Goal: Transaction & Acquisition: Book appointment/travel/reservation

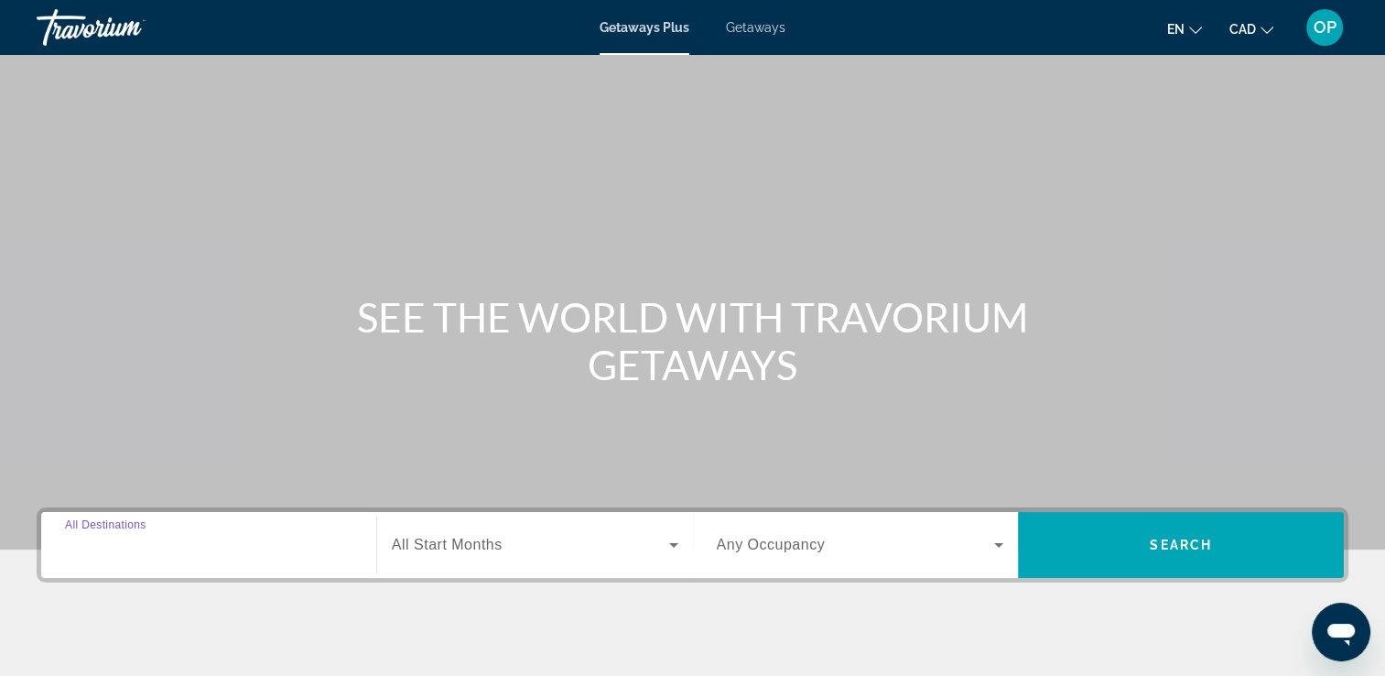
click at [206, 541] on input "Destination All Destinations" at bounding box center [208, 546] width 287 height 22
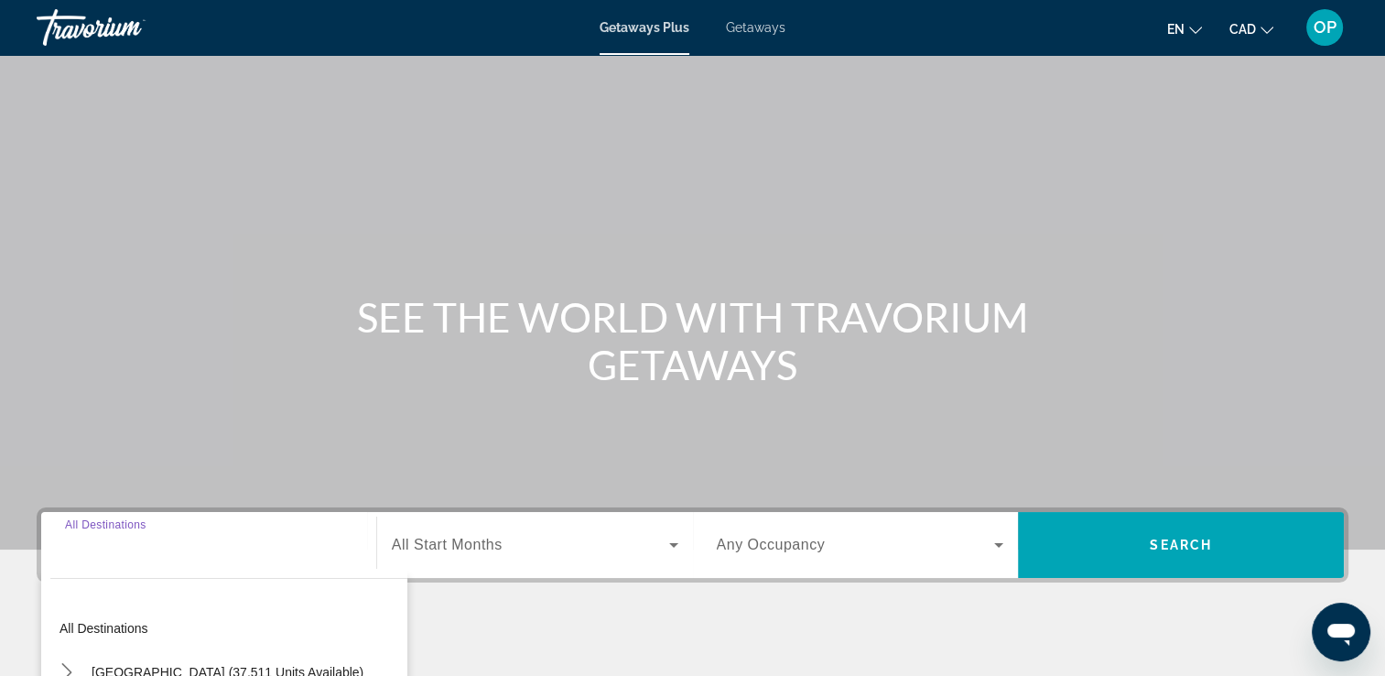
scroll to position [313, 0]
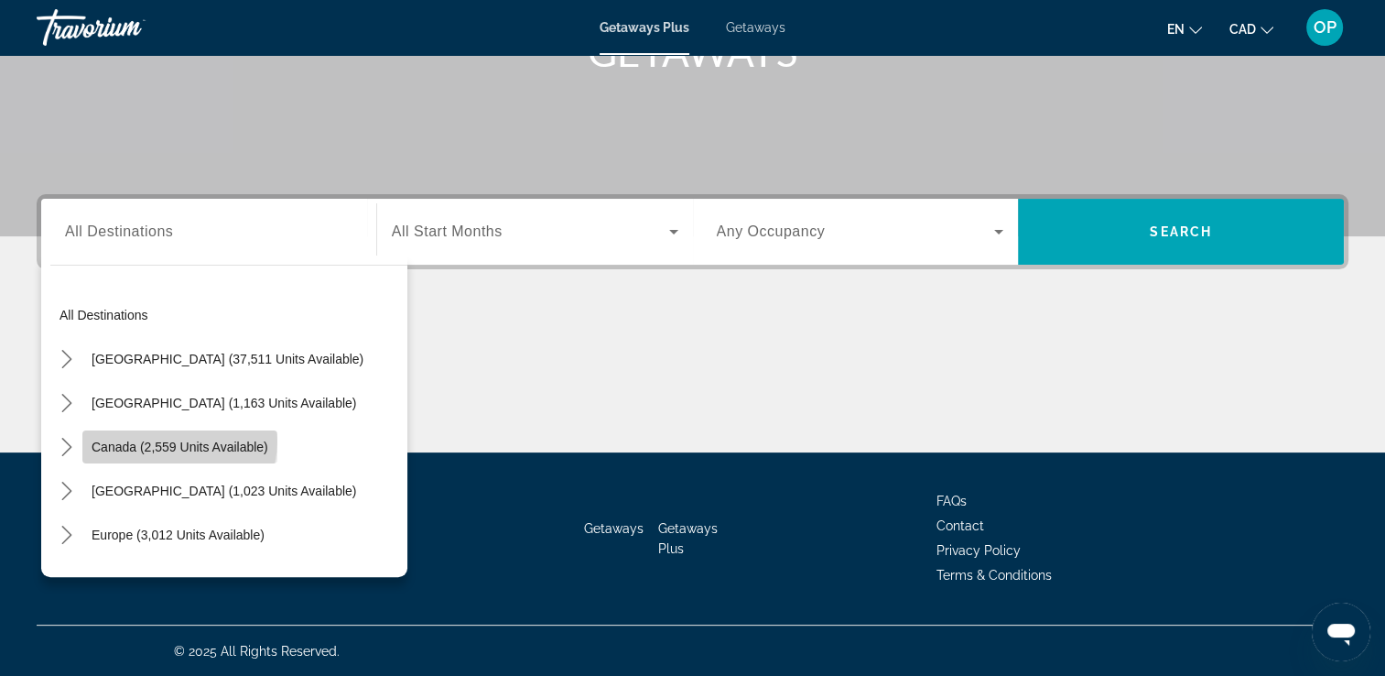
click at [177, 440] on span "Canada (2,559 units available)" at bounding box center [180, 446] width 177 height 15
type input "**********"
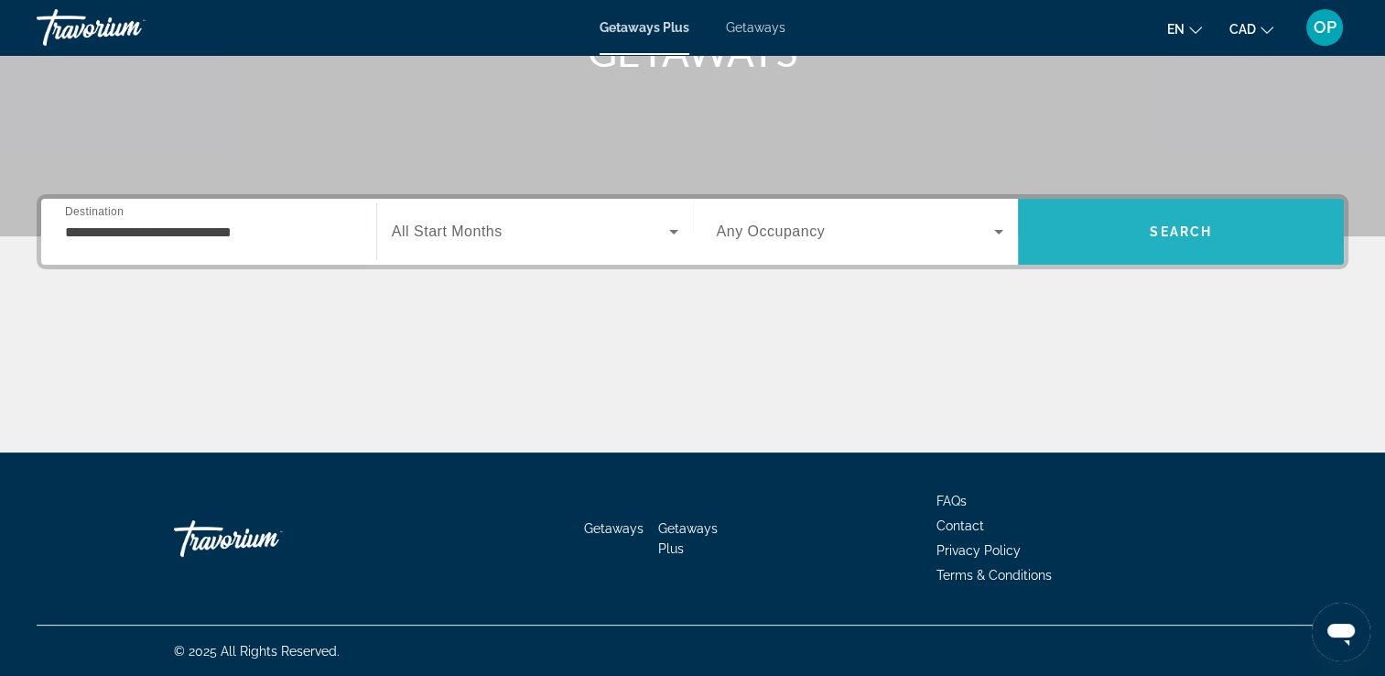
click at [1114, 234] on span "Search" at bounding box center [1181, 232] width 326 height 44
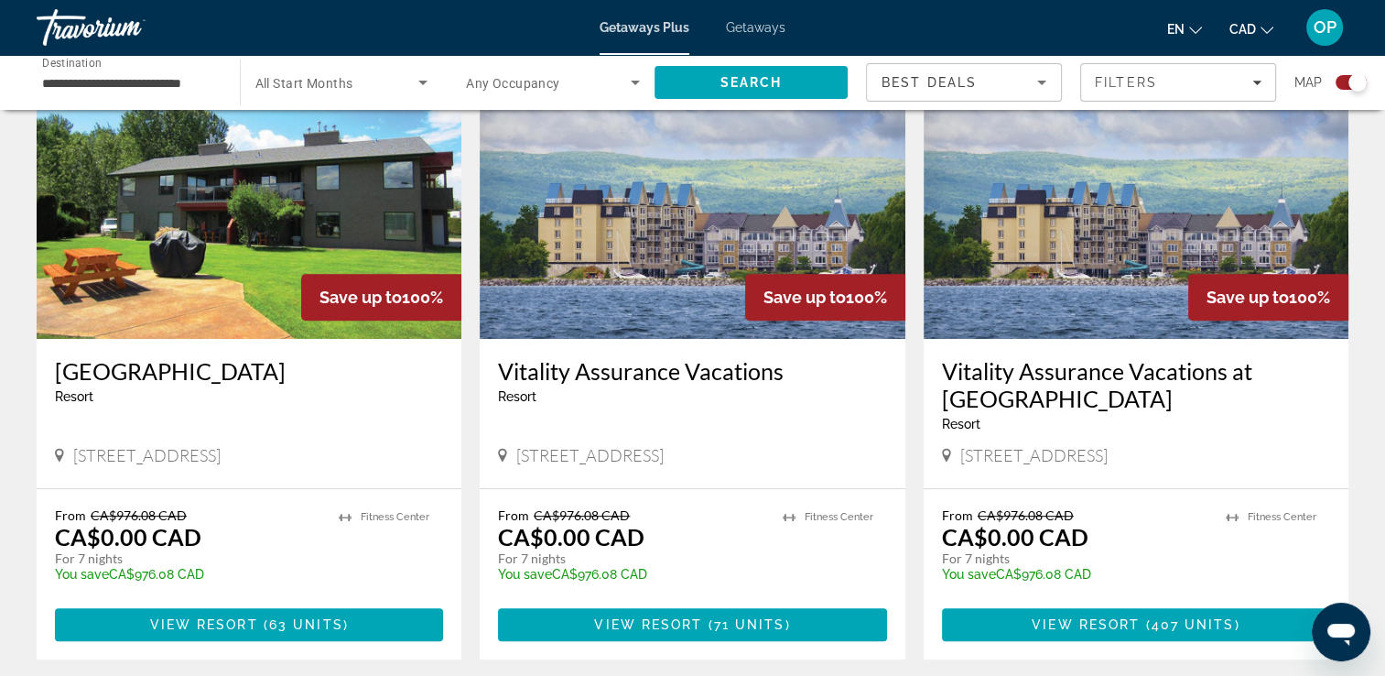
scroll to position [732, 0]
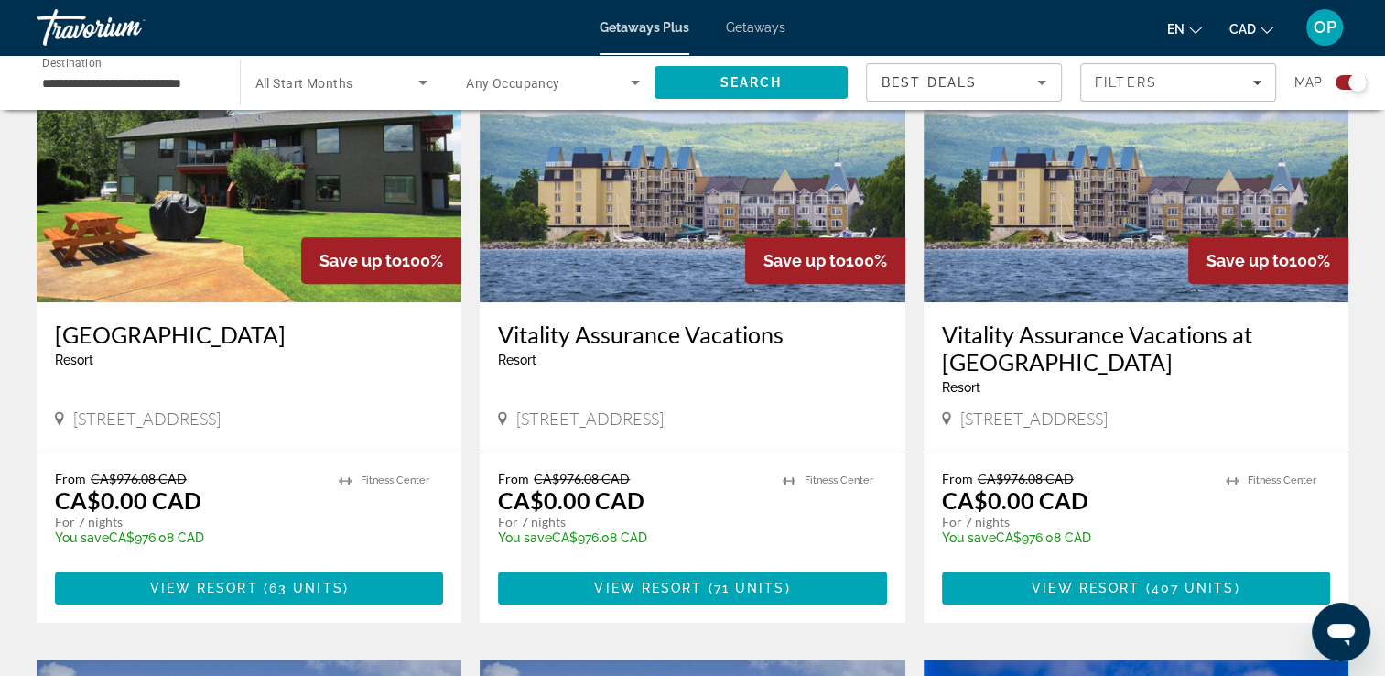
drag, startPoint x: 516, startPoint y: 417, endPoint x: 655, endPoint y: 428, distance: 138.6
click at [655, 428] on span "[STREET_ADDRESS]" at bounding box center [589, 418] width 147 height 20
drag, startPoint x: 540, startPoint y: 506, endPoint x: 640, endPoint y: 526, distance: 101.6
click at [640, 526] on div "From CA$976.08 CAD CA$0.00 CAD For 7 nights You save CA$976.08 CAD temp" at bounding box center [631, 514] width 266 height 87
click at [920, 465] on app-exchanges-search-item "Save up to 100% Vitality Assurance Vacations at [GEOGRAPHIC_DATA] - This is an …" at bounding box center [1136, 315] width 443 height 613
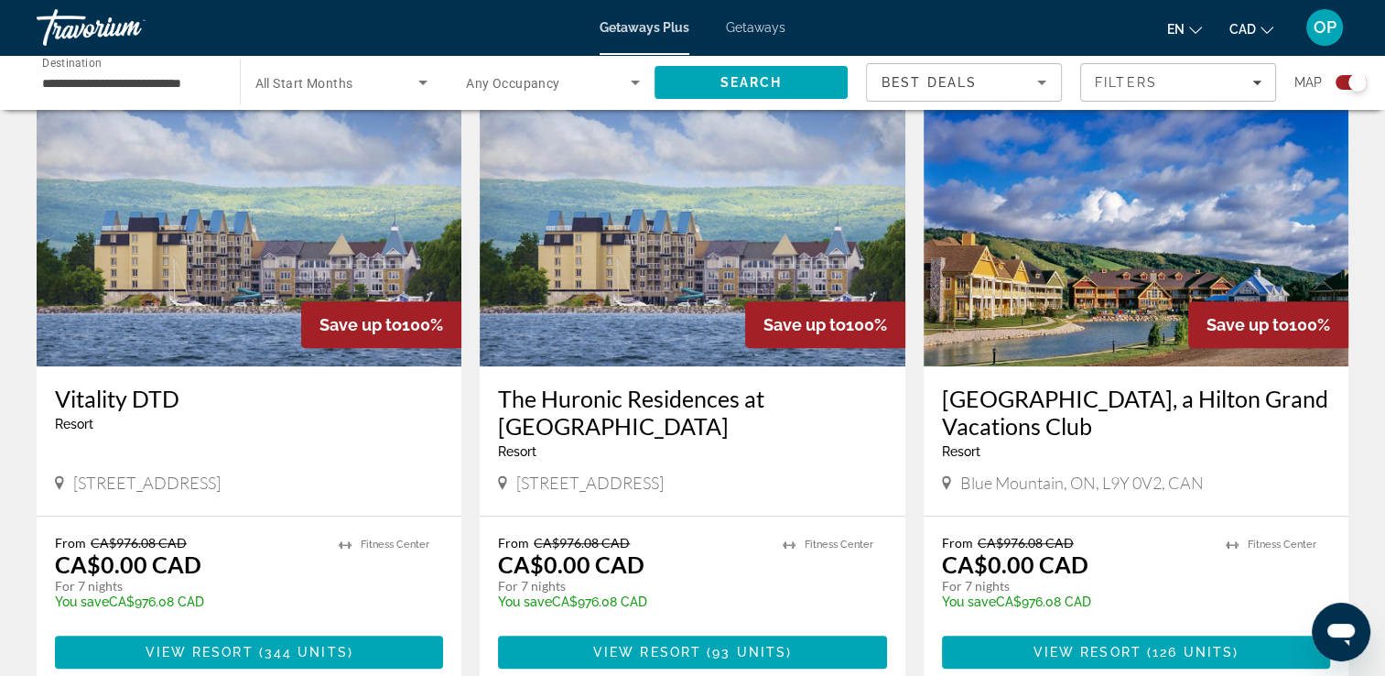
scroll to position [1355, 0]
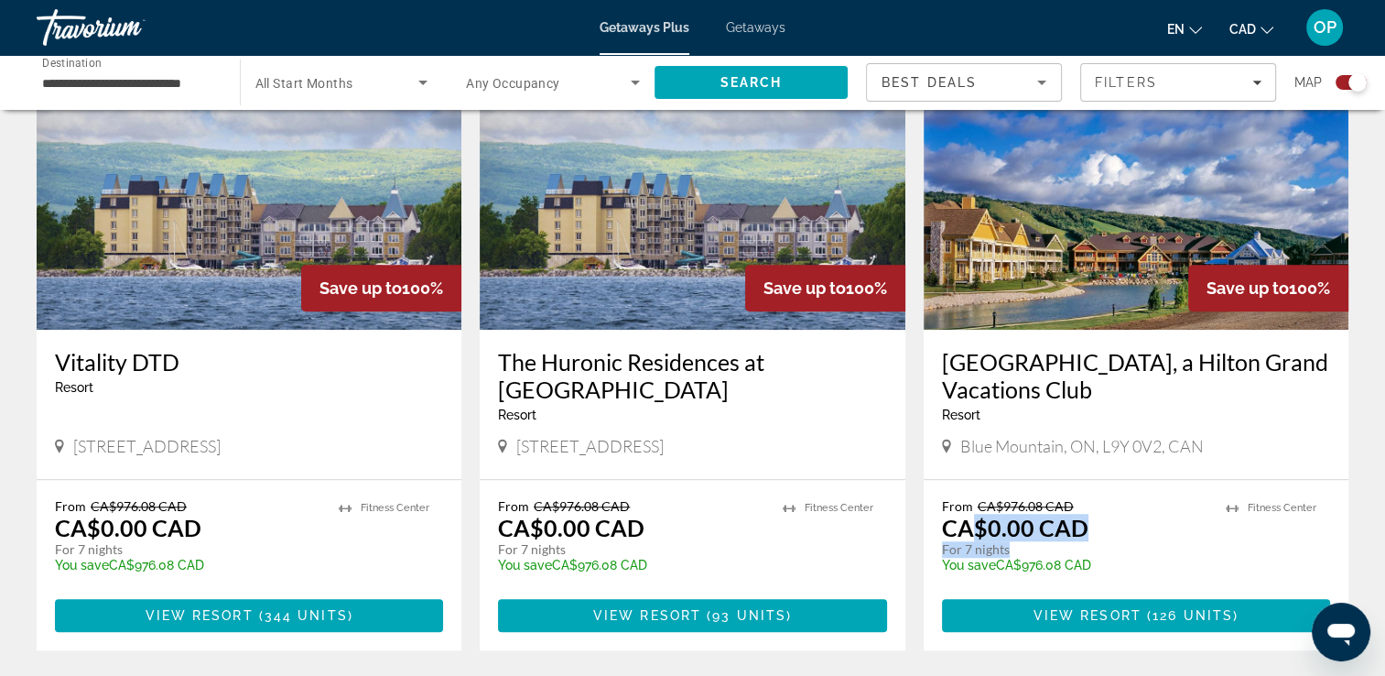
drag, startPoint x: 978, startPoint y: 528, endPoint x: 1084, endPoint y: 546, distance: 107.6
click at [1084, 546] on div "From CA$976.08 CAD CA$0.00 CAD For 7 nights You save CA$976.08 CAD temp" at bounding box center [1075, 541] width 266 height 87
drag, startPoint x: 1084, startPoint y: 546, endPoint x: 1029, endPoint y: 483, distance: 83.0
click at [1029, 483] on div "From CA$976.08 CAD CA$0.00 CAD For 7 nights You save CA$976.08 CAD temp 1 [GEOG…" at bounding box center [1136, 565] width 425 height 170
drag, startPoint x: 994, startPoint y: 504, endPoint x: 1041, endPoint y: 505, distance: 46.7
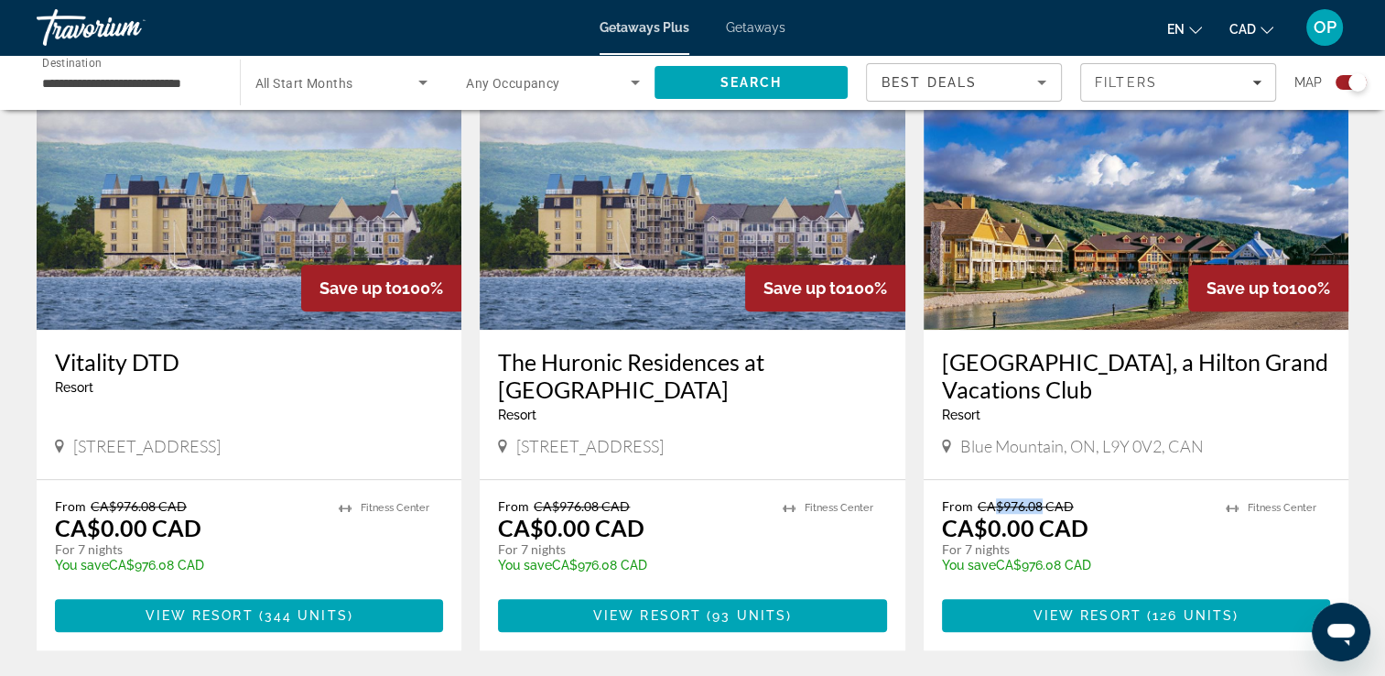
click at [1041, 505] on span "CA$976.08 CAD" at bounding box center [1026, 506] width 96 height 16
drag, startPoint x: 1041, startPoint y: 505, endPoint x: 989, endPoint y: 470, distance: 63.2
click at [989, 470] on div "[GEOGRAPHIC_DATA], a Hilton Grand Vacations Club Resort - This is an adults onl…" at bounding box center [1136, 404] width 425 height 149
drag, startPoint x: 988, startPoint y: 506, endPoint x: 1060, endPoint y: 510, distance: 72.4
click at [1060, 510] on span "CA$976.08 CAD" at bounding box center [1026, 506] width 96 height 16
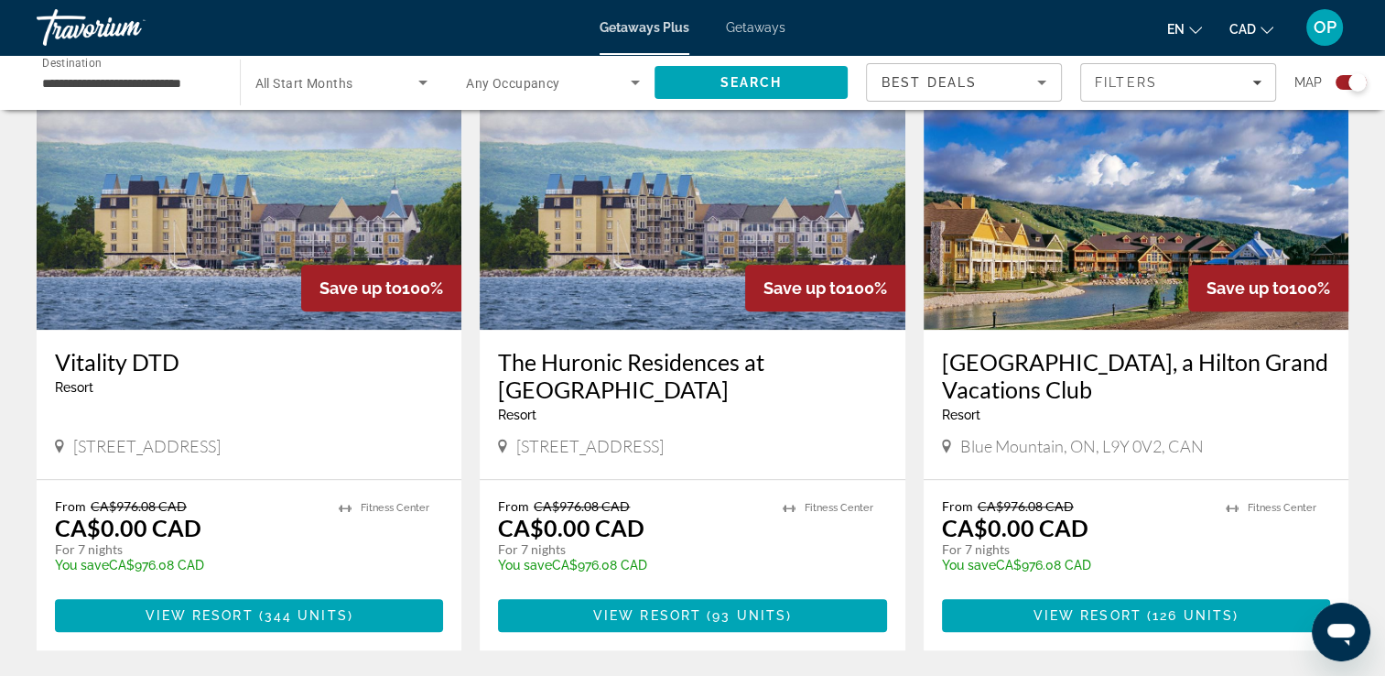
click at [917, 401] on app-exchanges-search-item "Save up to 100% Blue Mountain, a Hilton Grand Vacations Club Resort - This is a…" at bounding box center [1136, 343] width 443 height 613
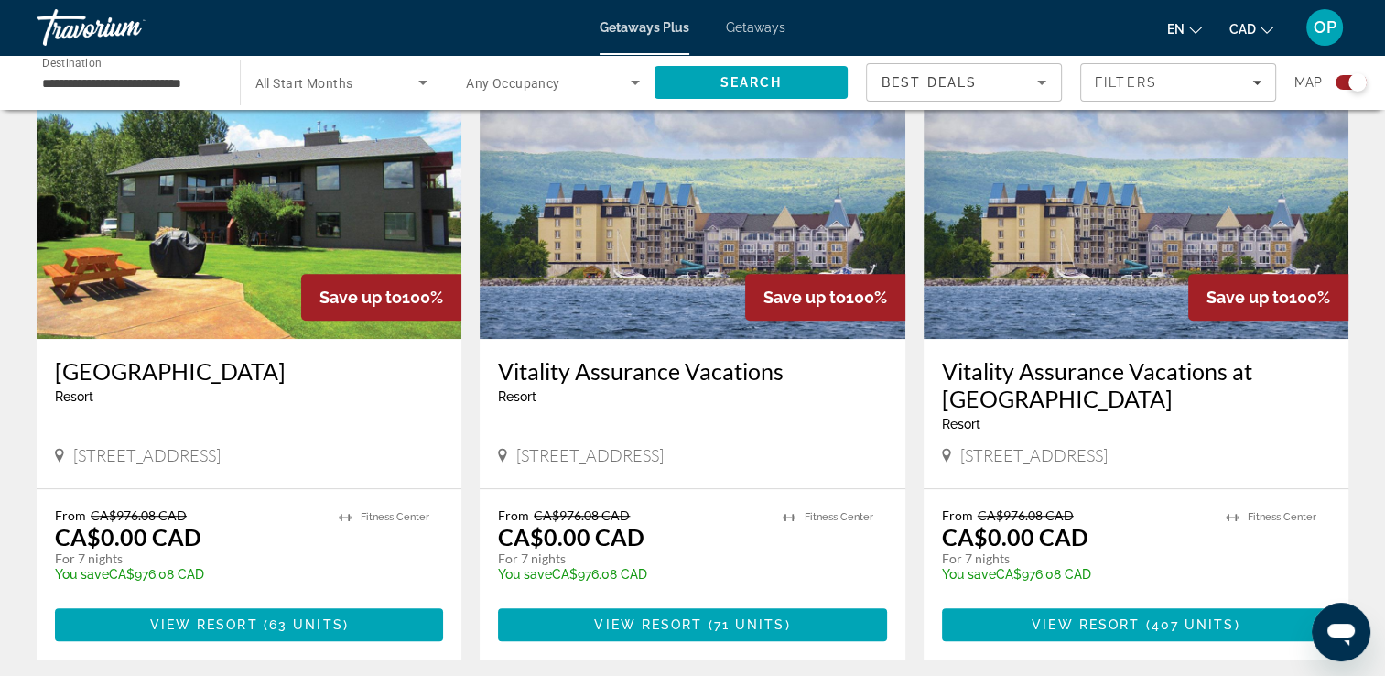
scroll to position [549, 0]
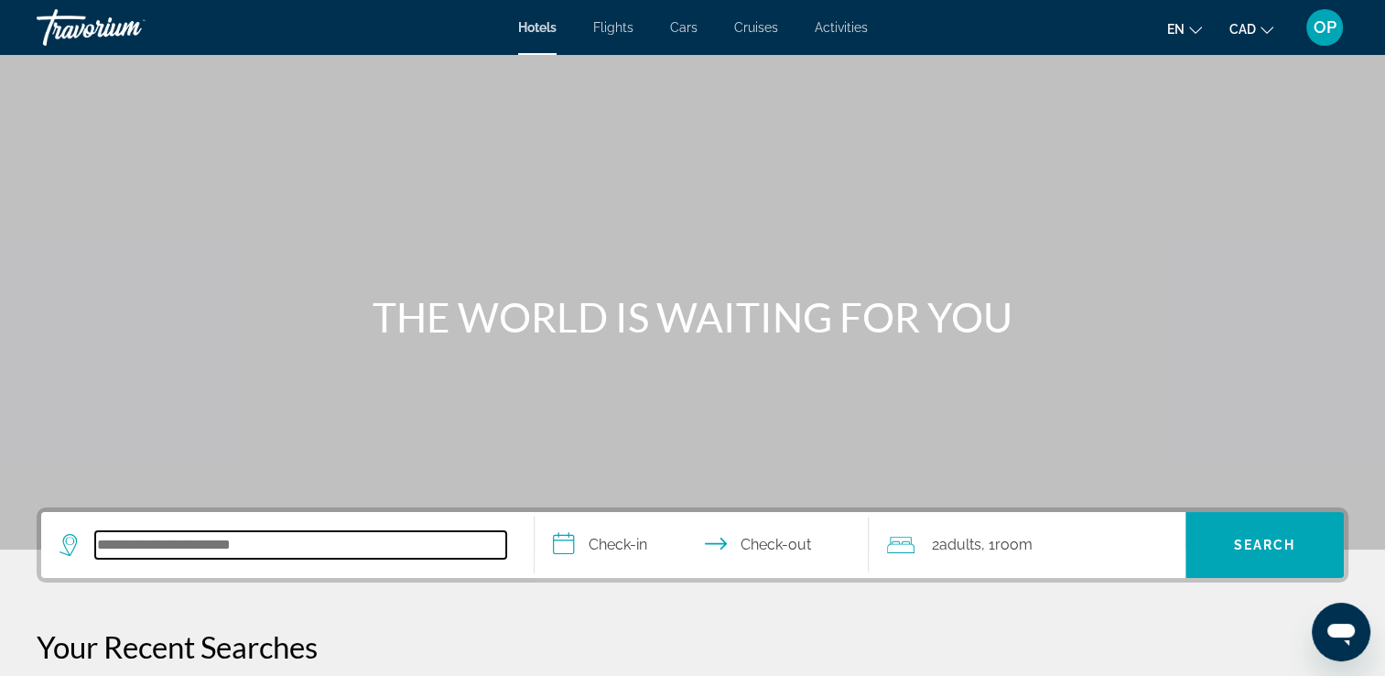
click at [211, 533] on input "Search hotel destination" at bounding box center [300, 544] width 411 height 27
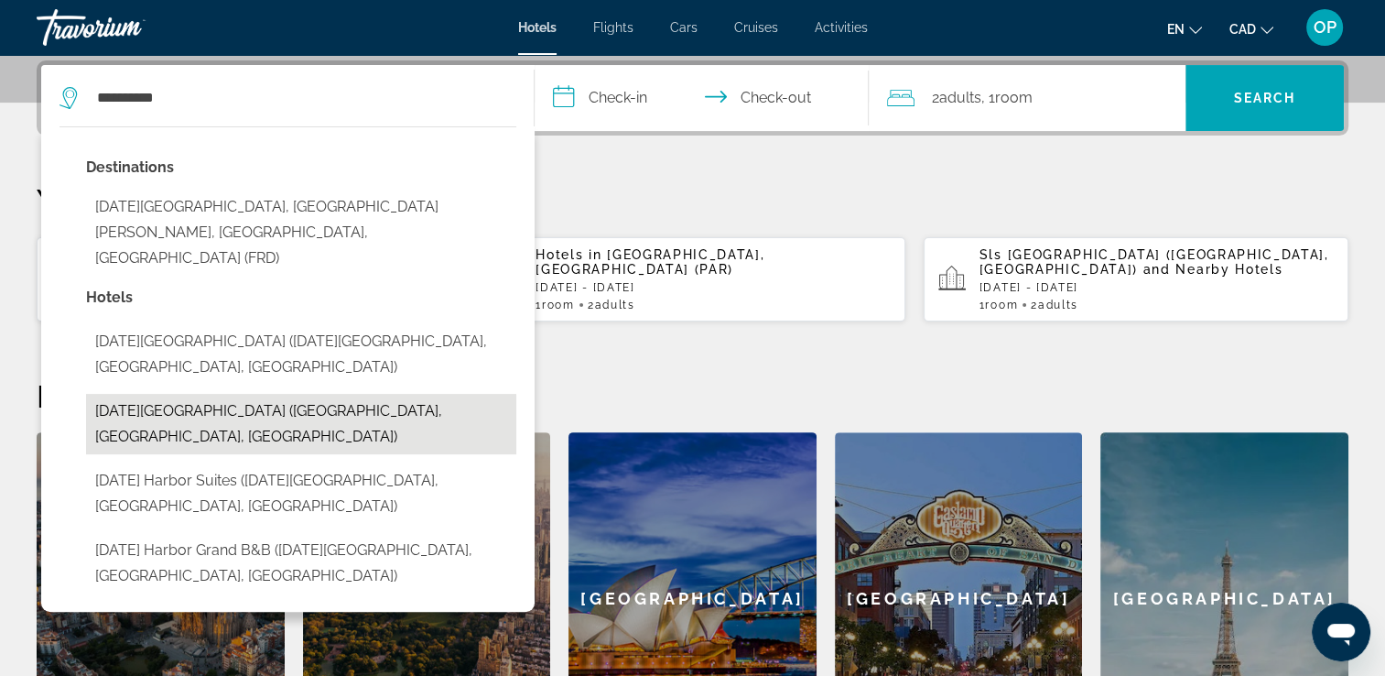
click at [239, 394] on button "Friday Harbour Resort (Innisfil, ON, CA)" at bounding box center [301, 424] width 430 height 60
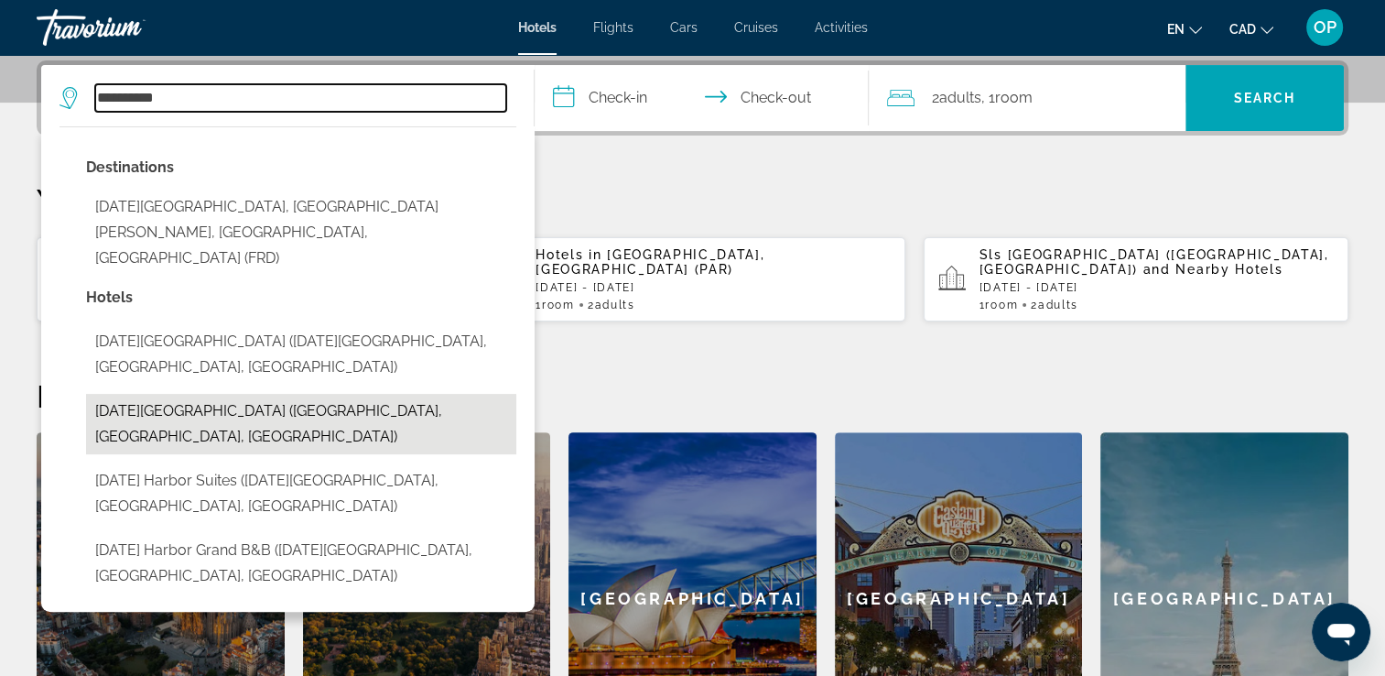
type input "**********"
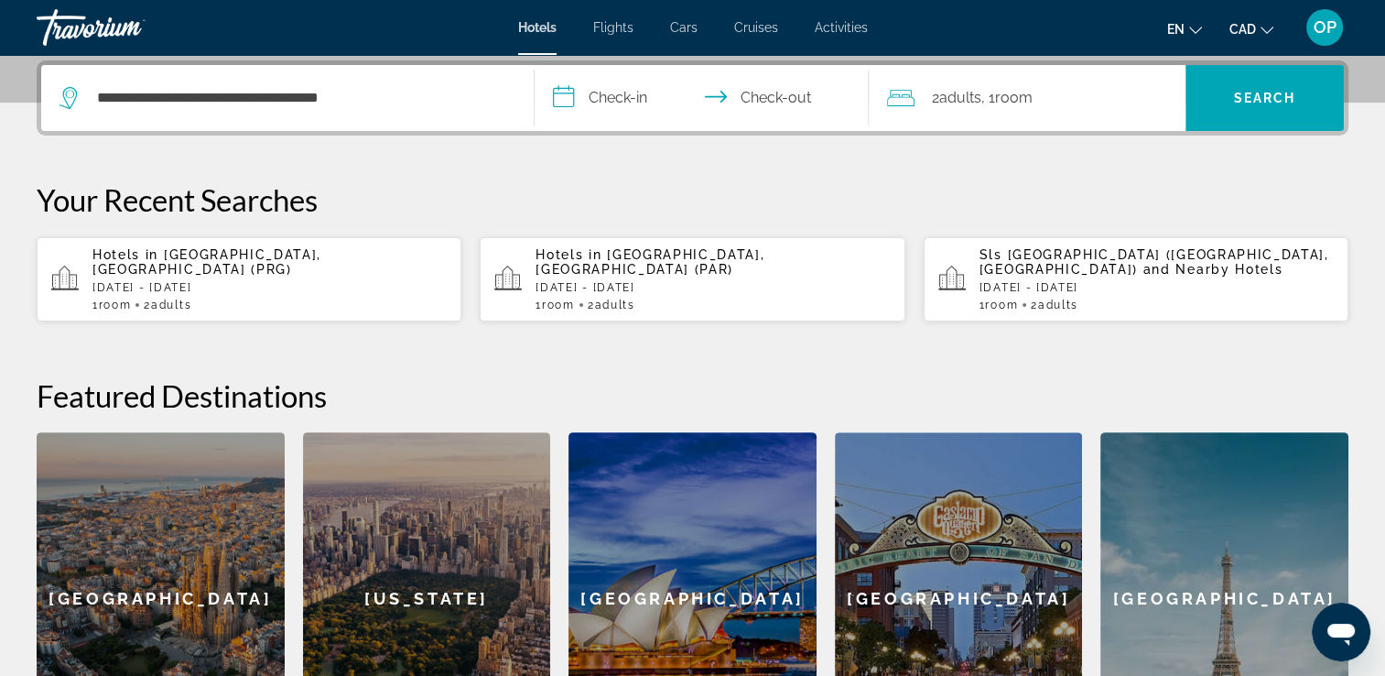
click at [624, 92] on input "**********" at bounding box center [706, 100] width 342 height 71
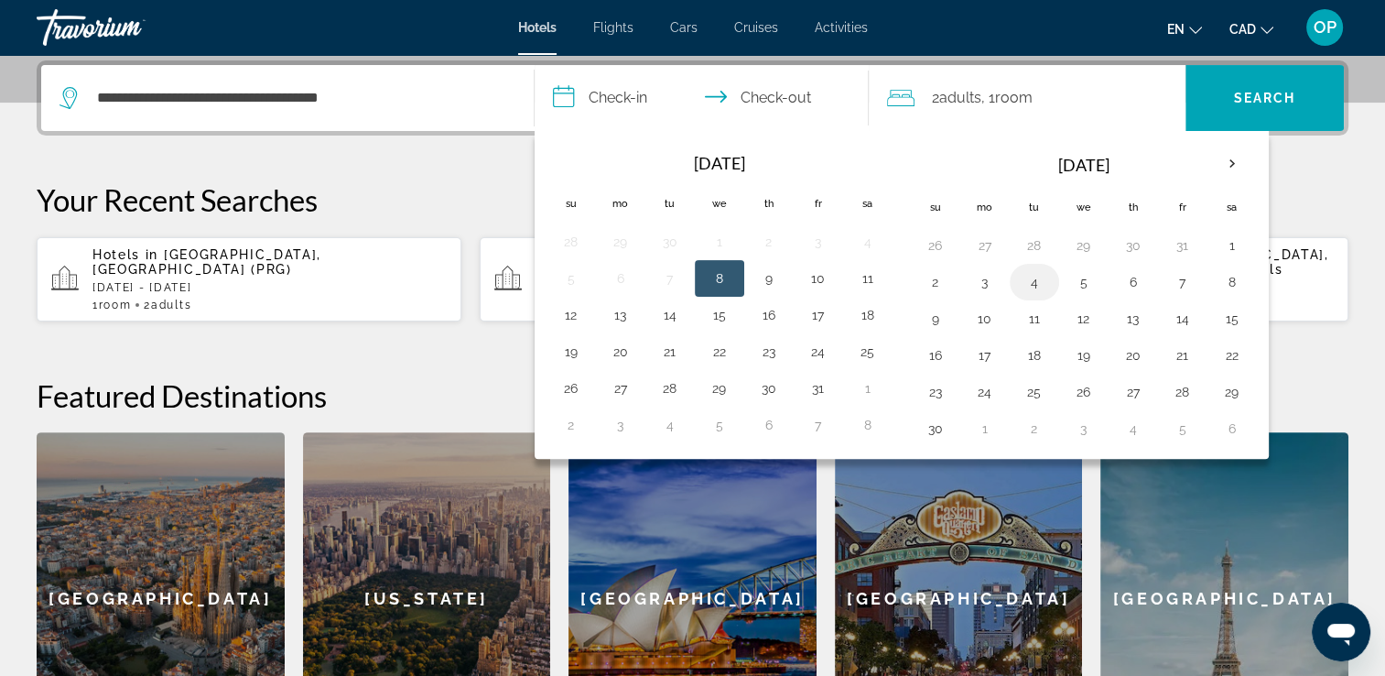
click at [1033, 285] on button "4" at bounding box center [1034, 282] width 29 height 26
click at [1128, 282] on button "6" at bounding box center [1133, 282] width 29 height 26
type input "**********"
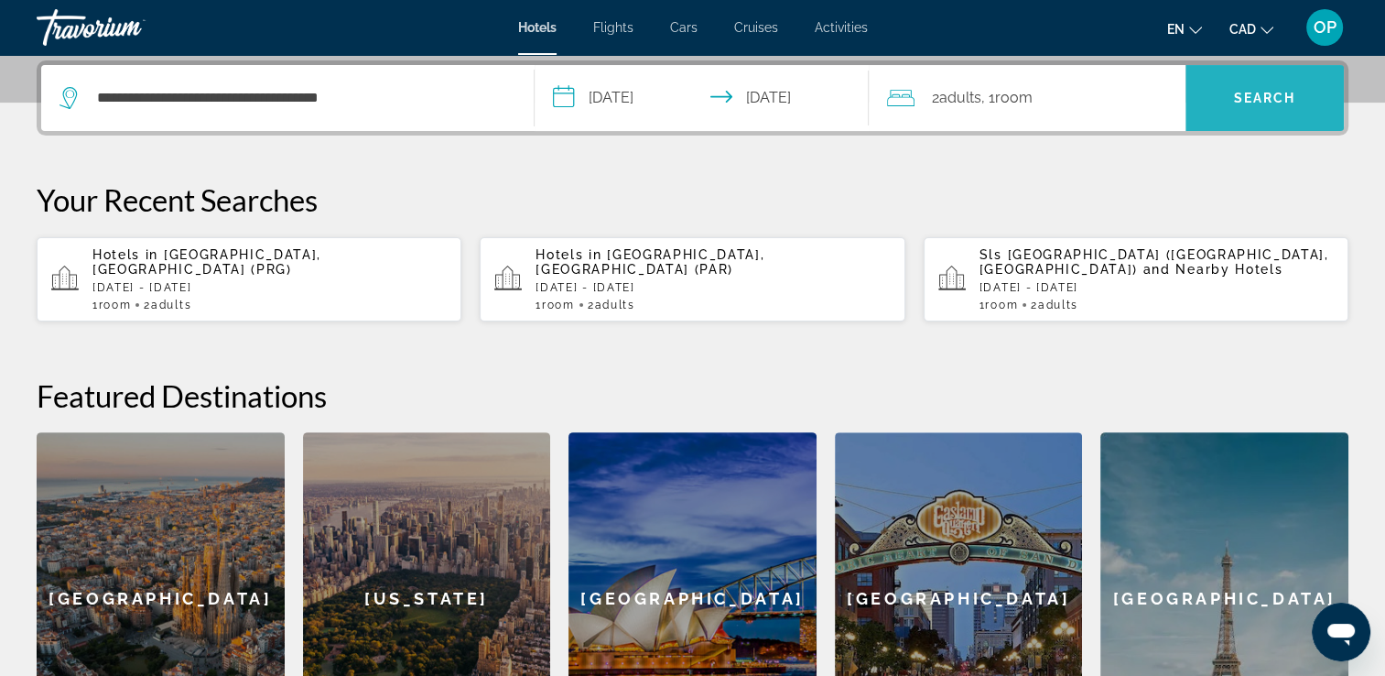
click at [1252, 98] on span "Search" at bounding box center [1265, 98] width 62 height 15
